Goal: Task Accomplishment & Management: Manage account settings

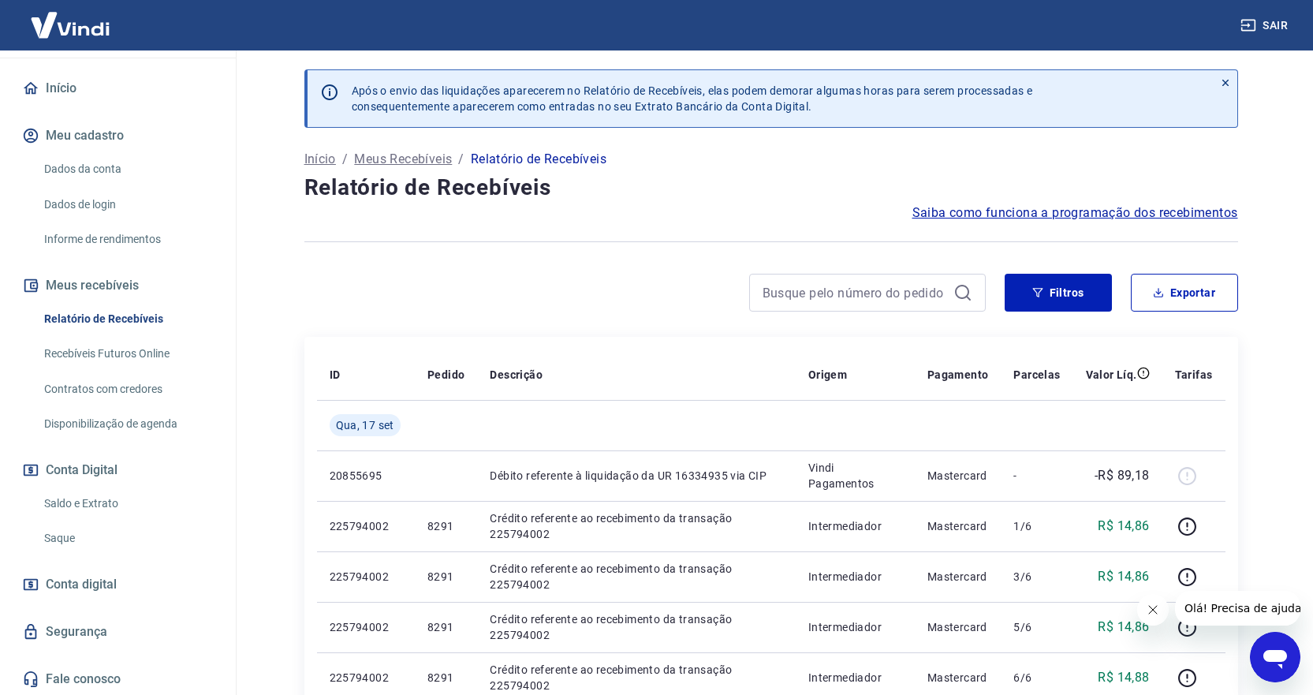
scroll to position [129, 0]
click at [78, 500] on link "Saldo e Extrato" at bounding box center [127, 502] width 179 height 32
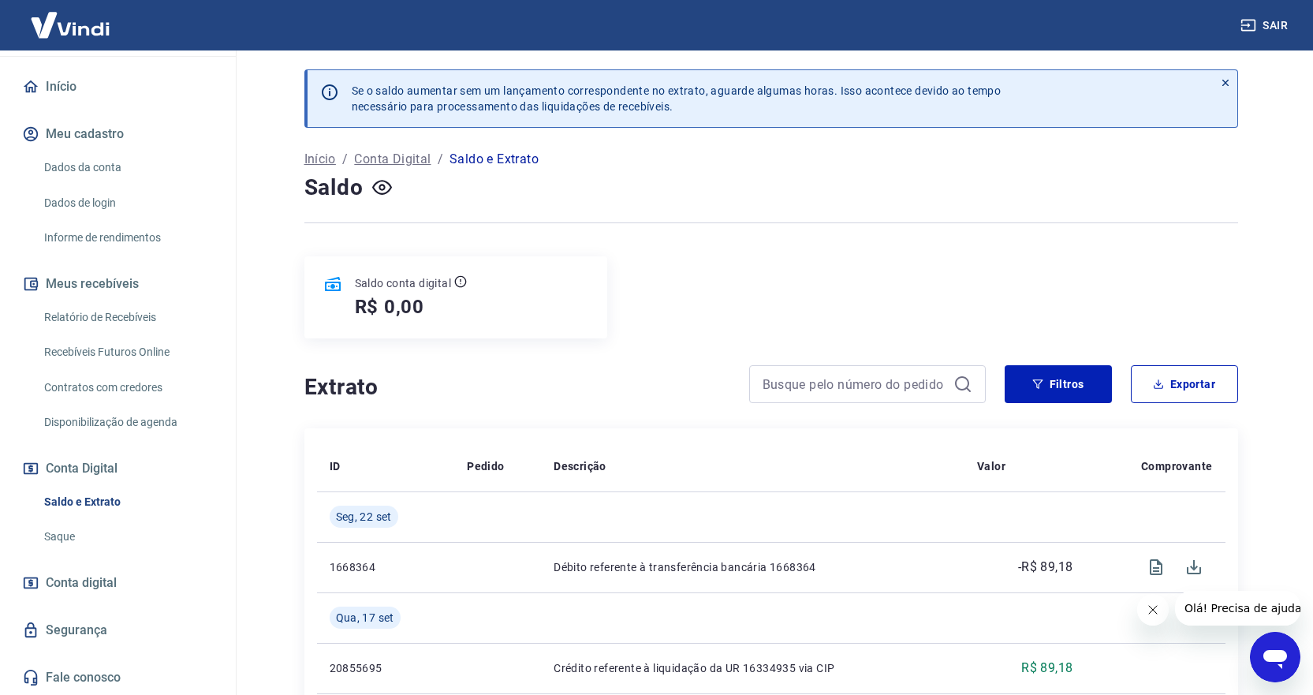
click at [73, 531] on link "Saque" at bounding box center [127, 537] width 179 height 32
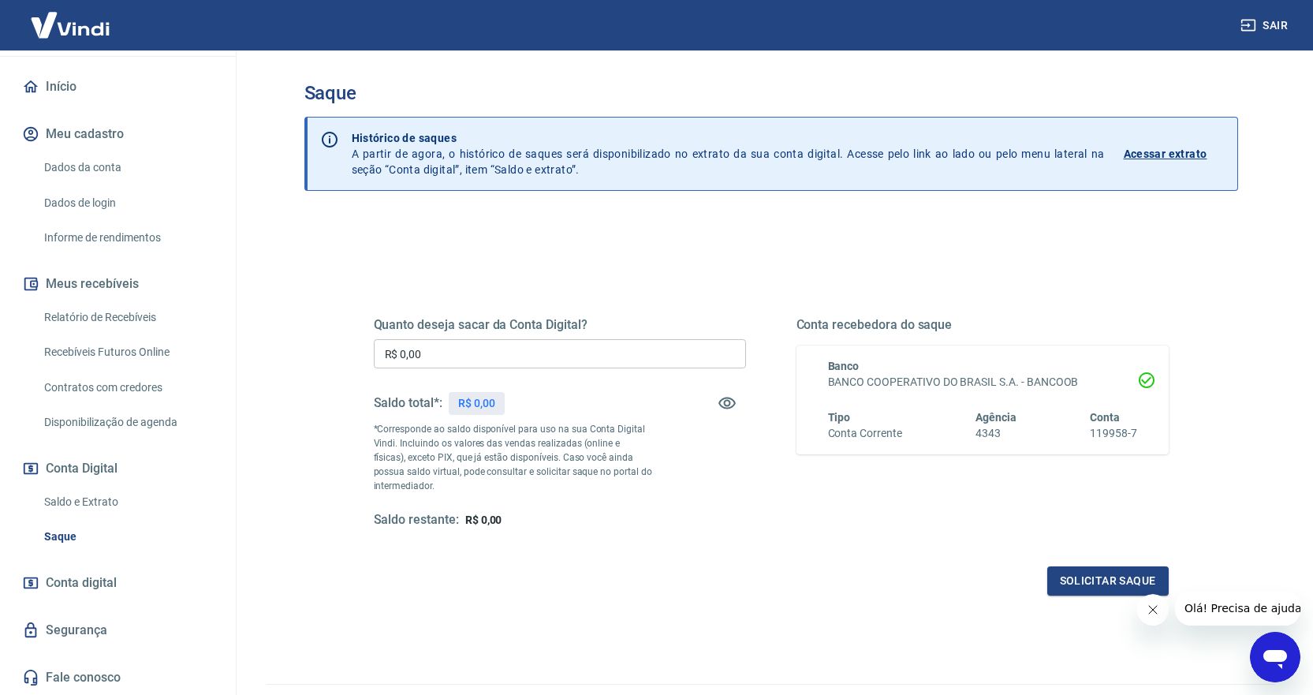
click at [609, 357] on input "R$ 0,00" at bounding box center [560, 353] width 372 height 29
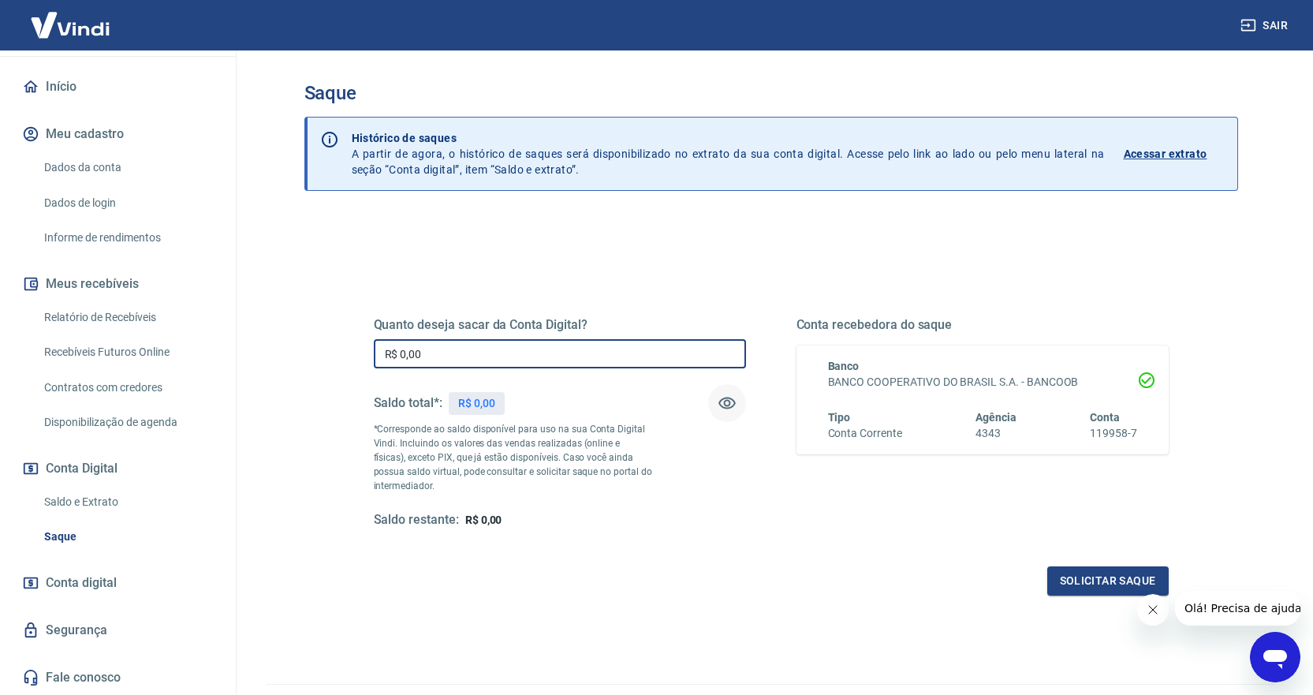
click at [729, 401] on icon "button" at bounding box center [726, 403] width 17 height 12
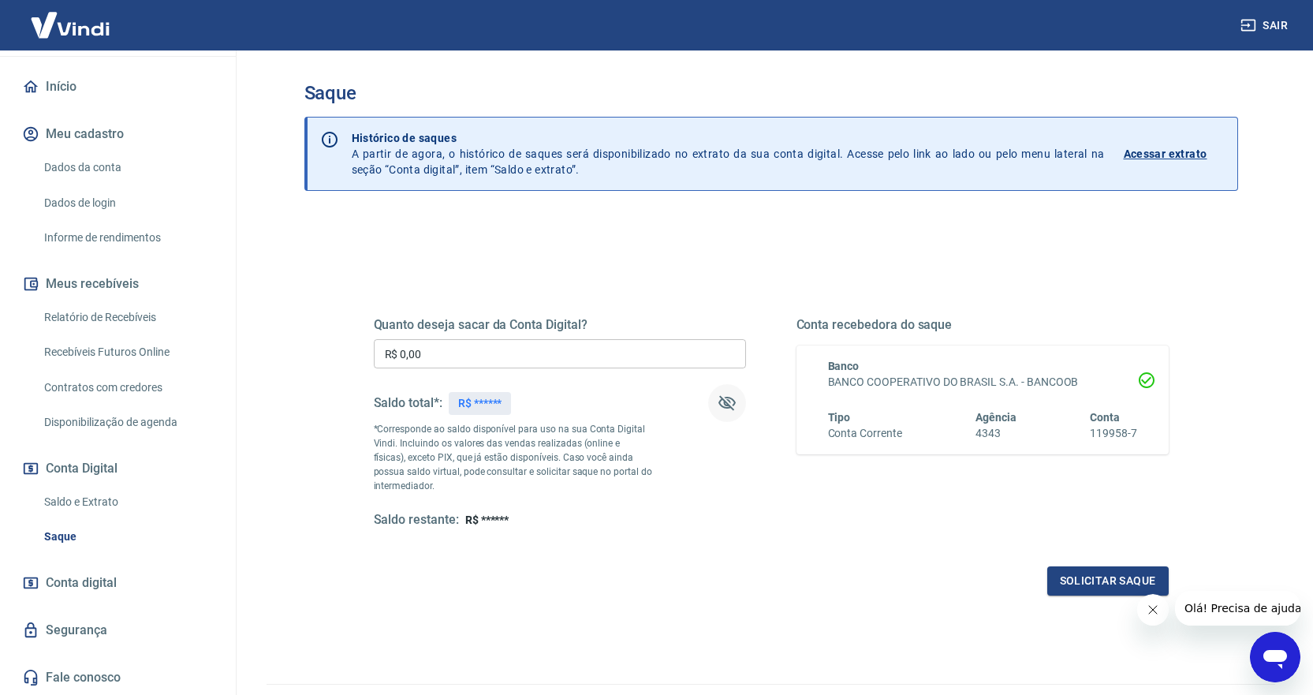
click at [729, 401] on icon "button" at bounding box center [726, 403] width 17 height 15
